Goal: Information Seeking & Learning: Find specific fact

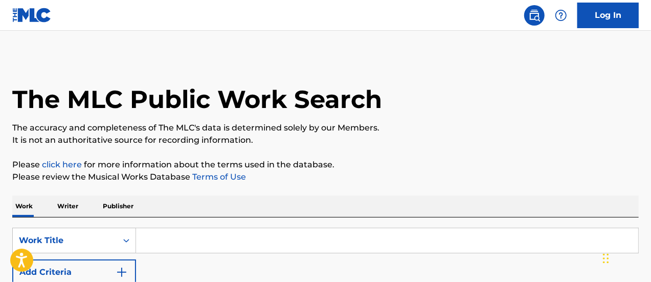
click at [220, 250] on input "Search Form" at bounding box center [387, 240] width 502 height 25
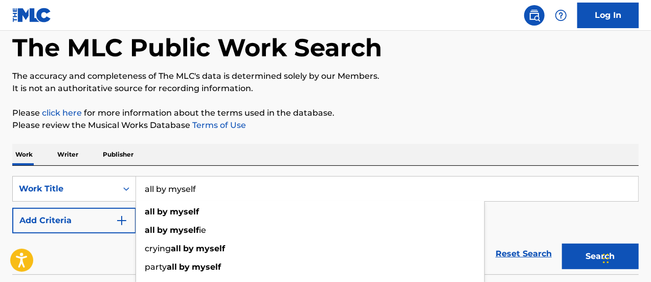
type input "all by myself"
click at [240, 152] on div "Work Writer Publisher" at bounding box center [325, 154] width 627 height 21
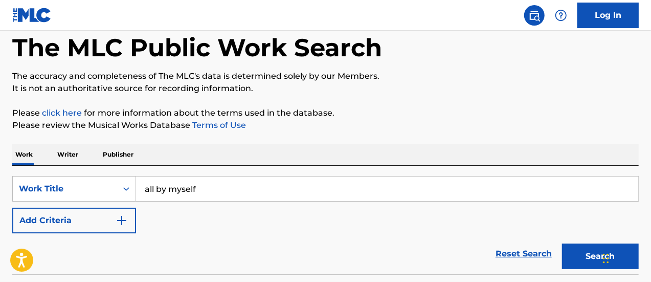
click at [87, 229] on button "Add Criteria" at bounding box center [74, 221] width 124 height 26
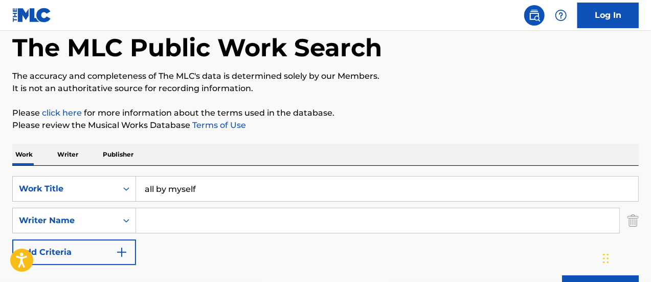
click at [151, 222] on input "Search Form" at bounding box center [377, 220] width 483 height 25
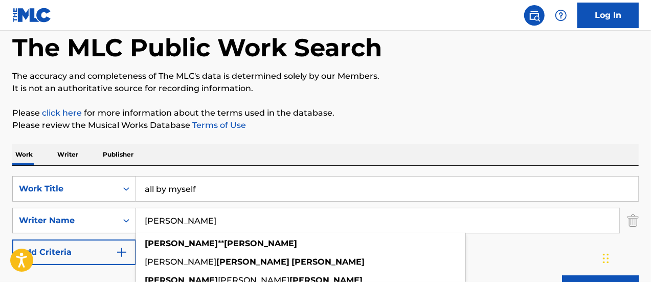
type input "[PERSON_NAME]"
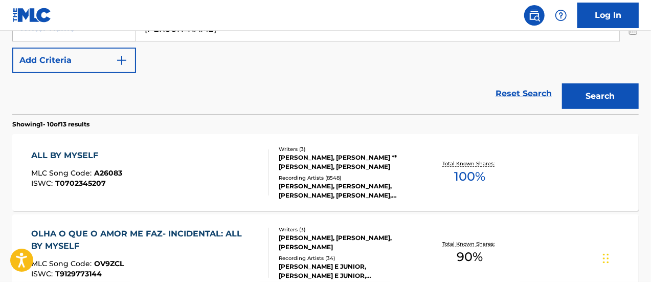
scroll to position [256, 0]
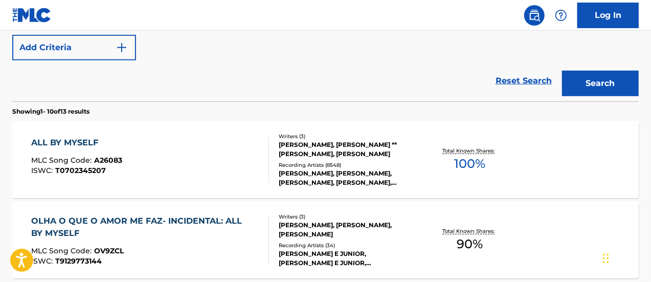
click at [68, 140] on div "ALL BY MYSELF" at bounding box center [76, 143] width 91 height 12
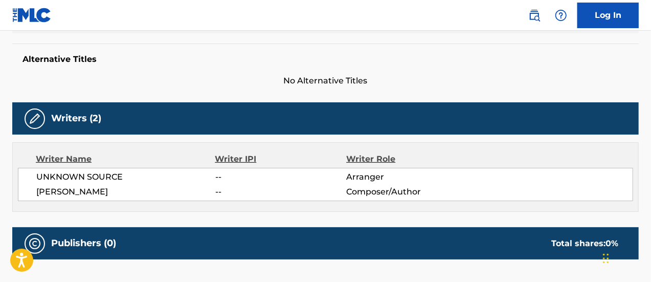
scroll to position [307, 0]
